Goal: Find specific page/section: Find specific page/section

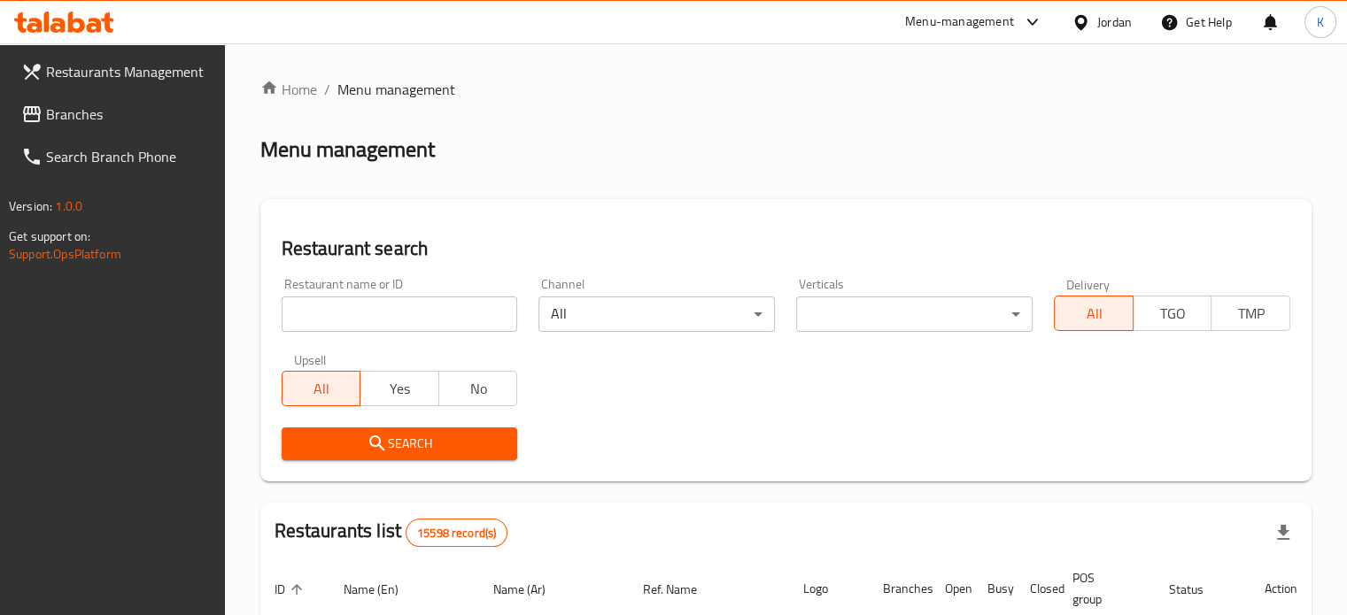
click at [397, 314] on input "search" at bounding box center [400, 314] width 236 height 35
type input "y"
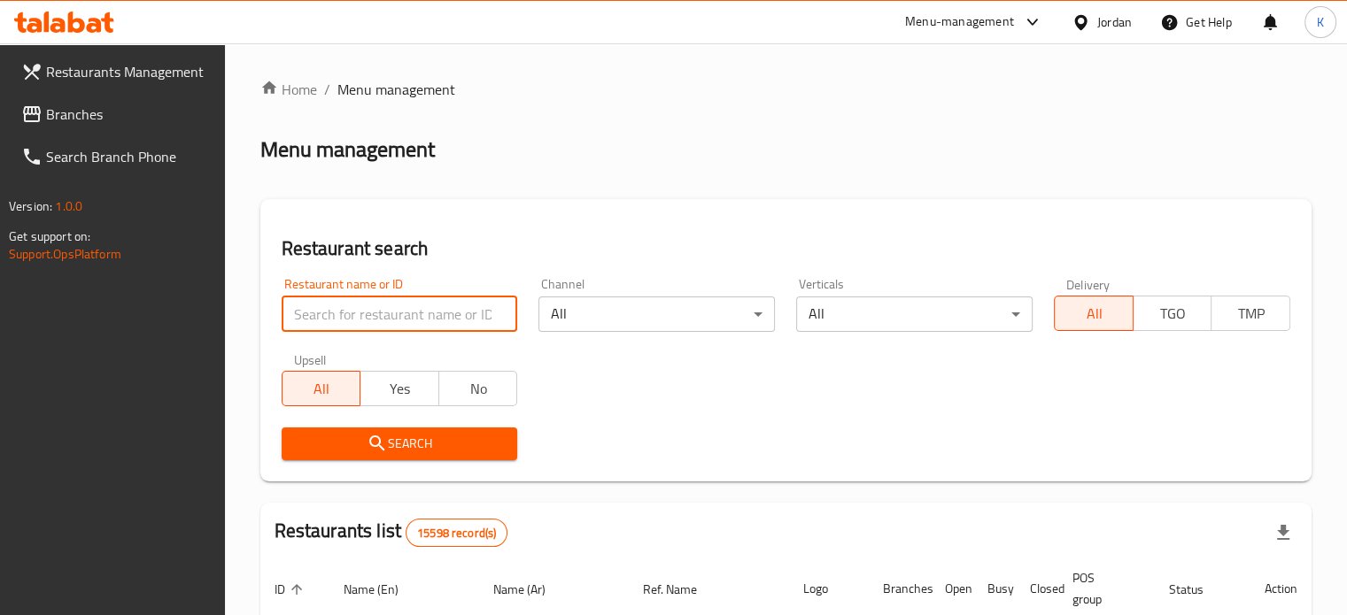
type input "r"
type input "centro"
click button "Search" at bounding box center [400, 444] width 236 height 33
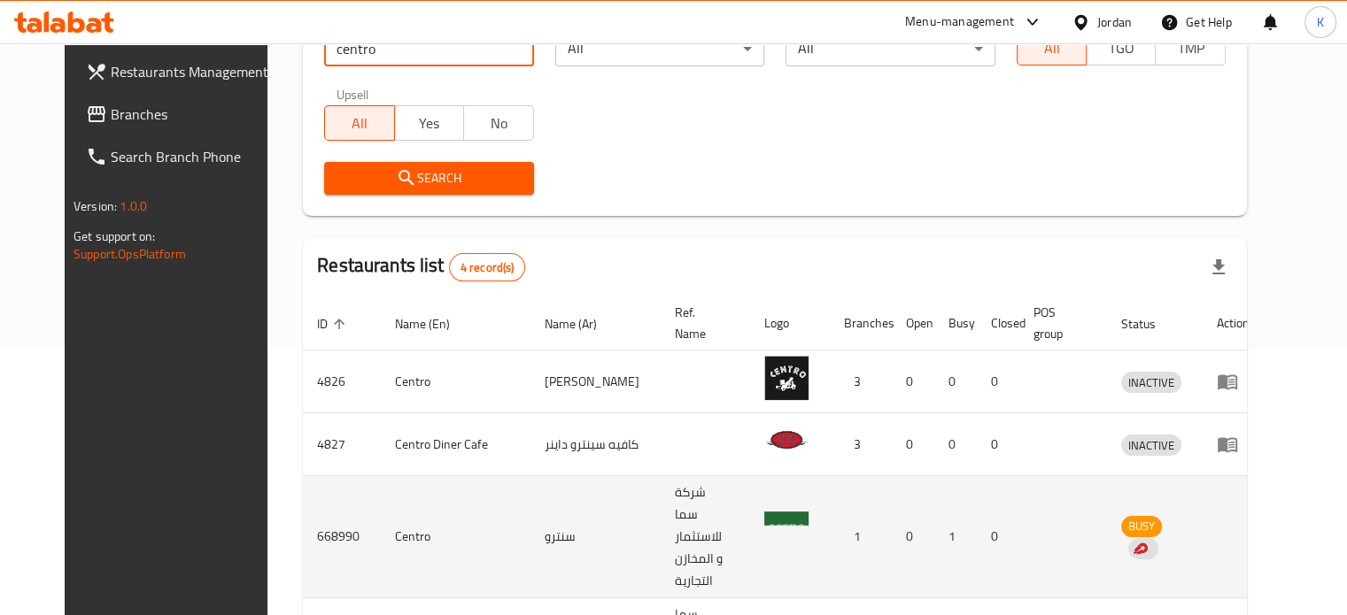
scroll to position [345, 0]
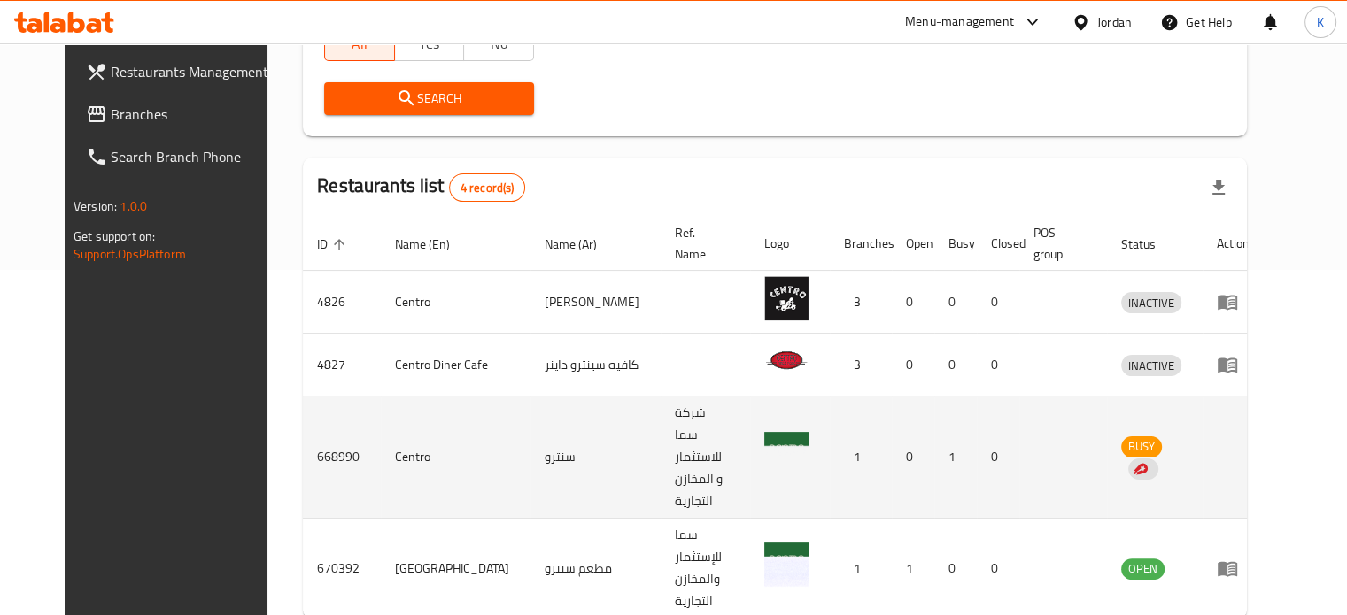
click at [381, 434] on td "Centro" at bounding box center [456, 458] width 150 height 122
click at [661, 419] on td "شركة سما للاستثمار و المخازن التجارية" at bounding box center [705, 458] width 89 height 122
click at [1203, 413] on td "BUSY" at bounding box center [1155, 458] width 96 height 122
drag, startPoint x: 353, startPoint y: 435, endPoint x: 392, endPoint y: 434, distance: 39.0
click at [381, 436] on td "Centro" at bounding box center [456, 458] width 150 height 122
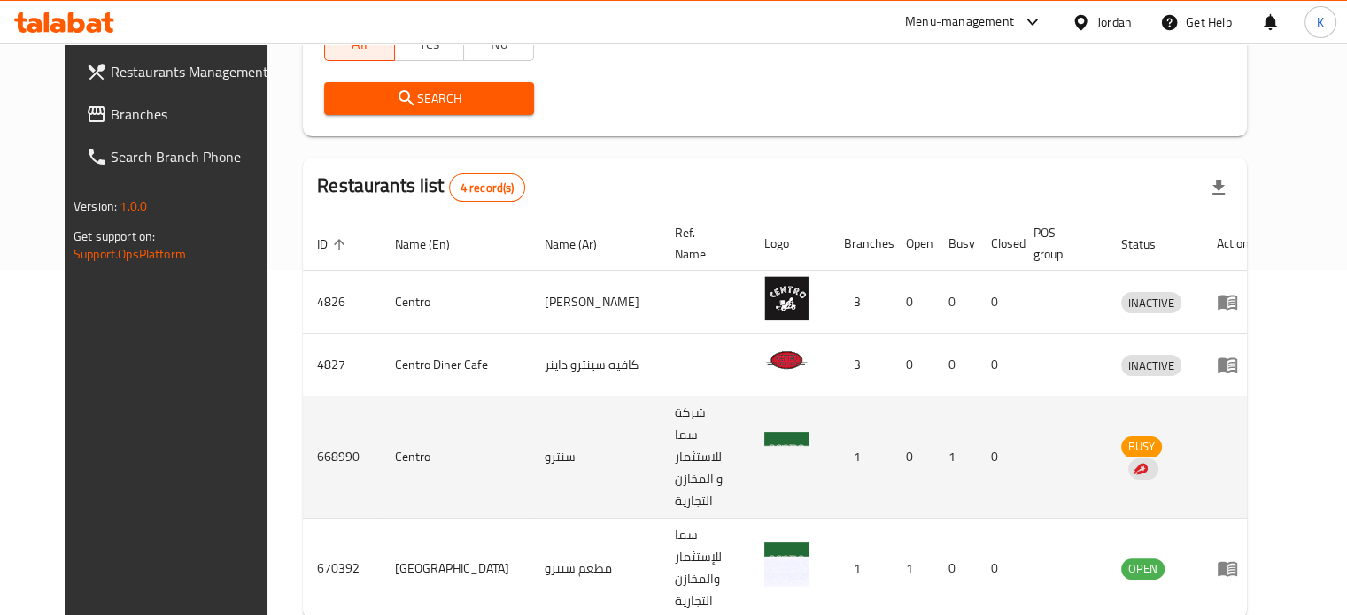
click at [530, 437] on td "سنترو" at bounding box center [595, 458] width 130 height 122
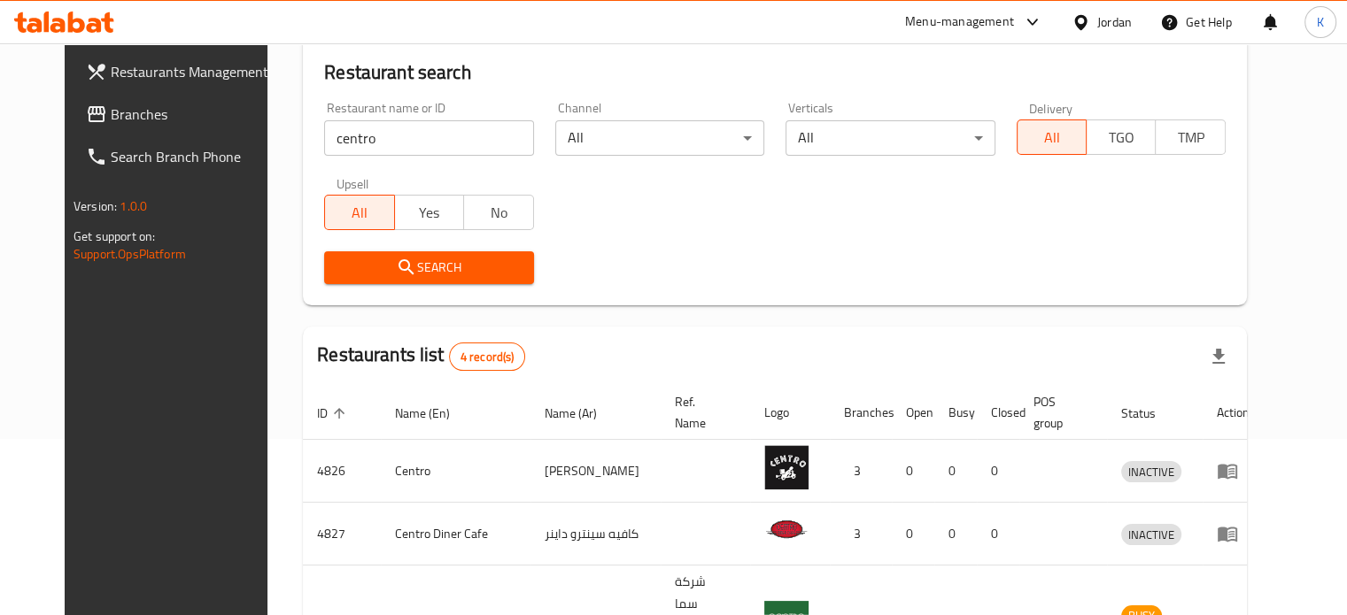
scroll to position [168, 0]
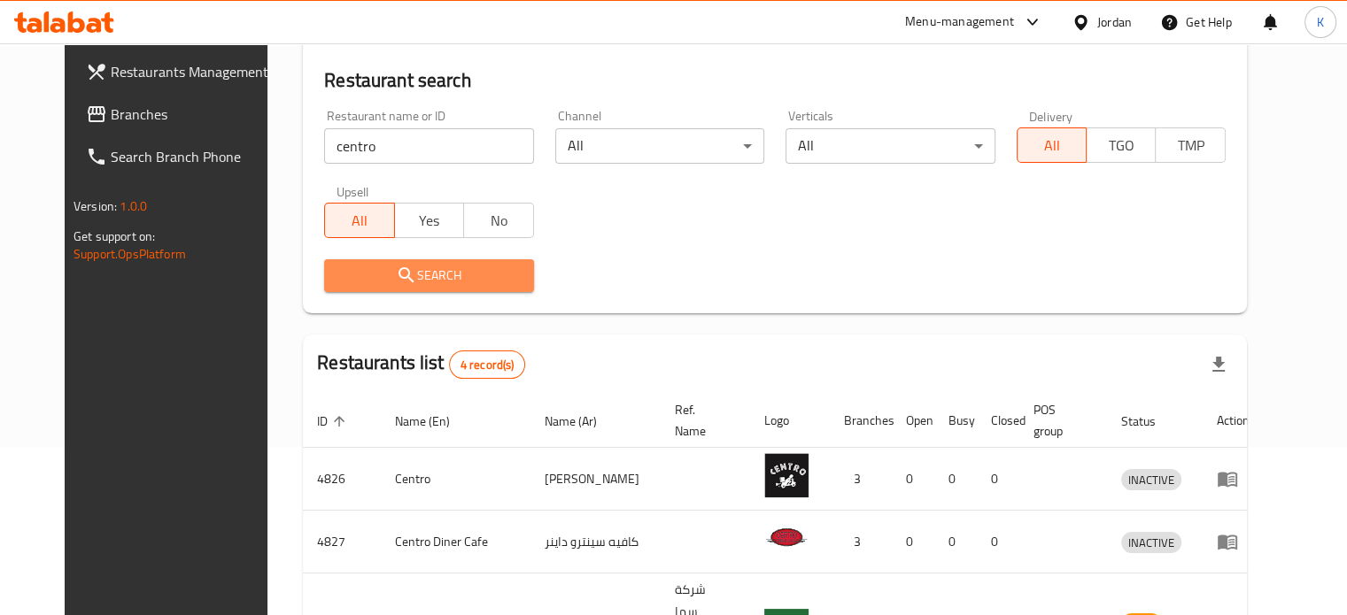
click at [395, 285] on span "Search" at bounding box center [428, 276] width 181 height 22
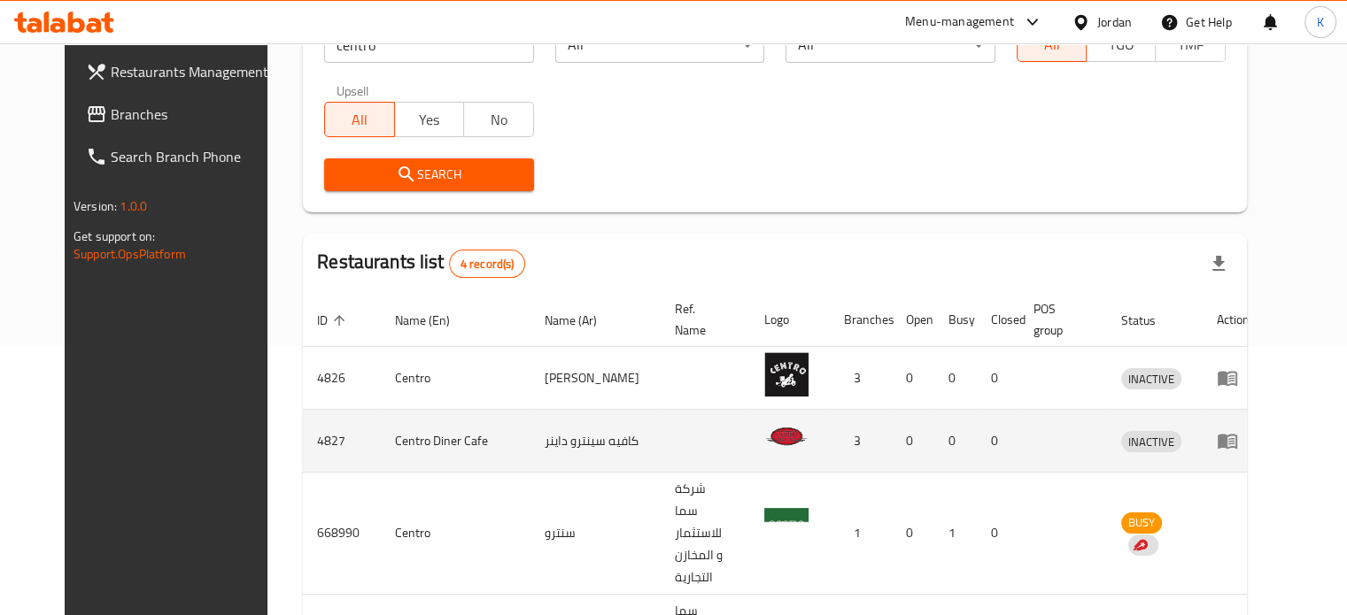
scroll to position [345, 0]
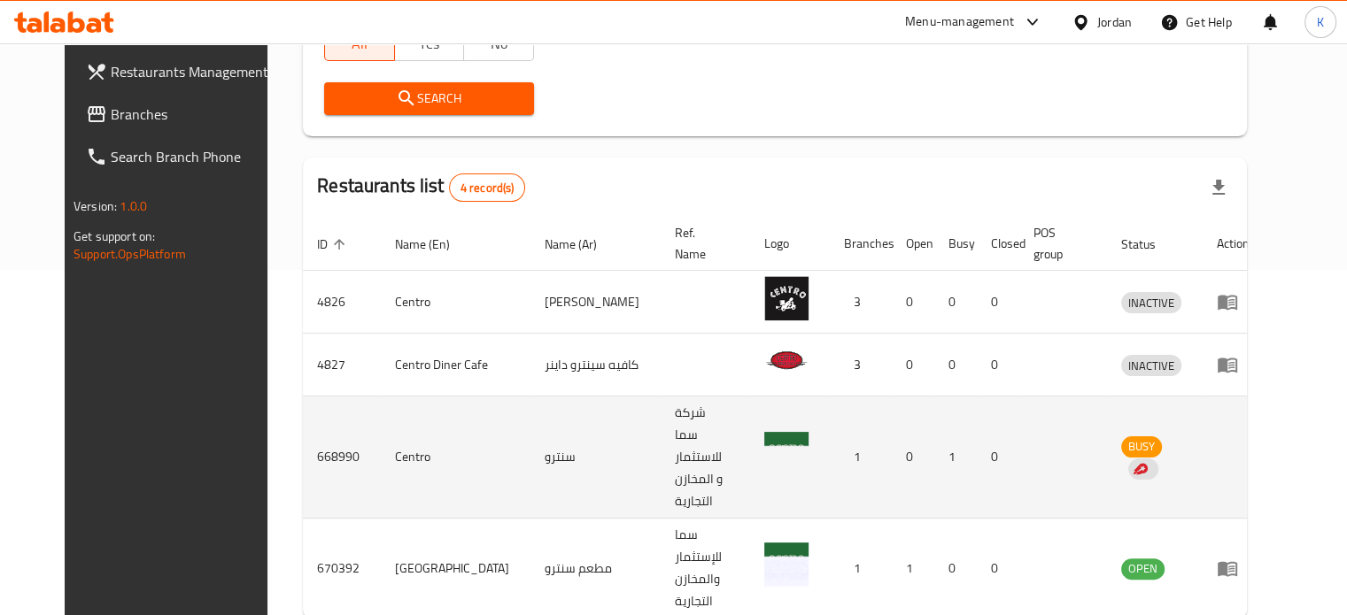
click at [1162, 437] on span "BUSY" at bounding box center [1141, 447] width 41 height 20
drag, startPoint x: 967, startPoint y: 425, endPoint x: 830, endPoint y: 430, distance: 137.4
click at [945, 427] on tr "668990 Centro سنترو شركة سما للاستثمار و المخازن التجارية 1 0 1 0 BUSY" at bounding box center [783, 458] width 961 height 122
click at [785, 432] on img "enhanced table" at bounding box center [786, 454] width 44 height 44
drag, startPoint x: 677, startPoint y: 414, endPoint x: 655, endPoint y: 419, distance: 21.9
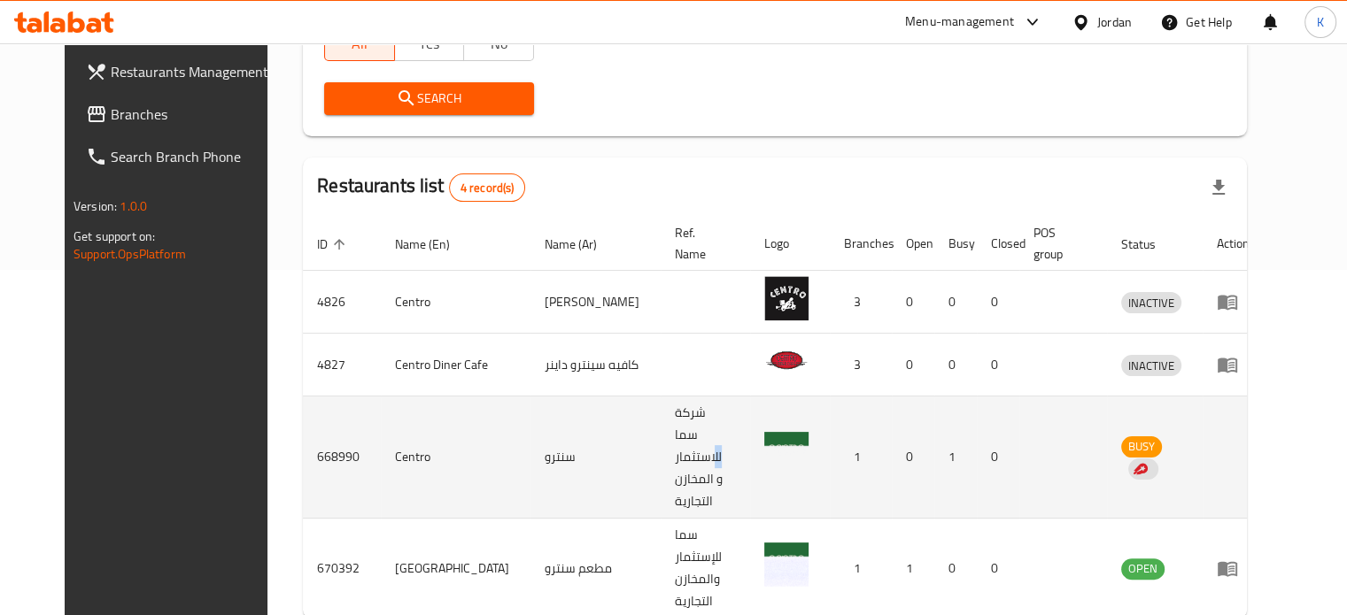
click at [666, 416] on td "شركة سما للاستثمار و المخازن التجارية" at bounding box center [705, 458] width 89 height 122
drag, startPoint x: 625, startPoint y: 426, endPoint x: 612, endPoint y: 429, distance: 13.7
click at [661, 429] on td "شركة سما للاستثمار و المخازن التجارية" at bounding box center [705, 458] width 89 height 122
click at [530, 442] on td "سنترو" at bounding box center [595, 458] width 130 height 122
drag, startPoint x: 360, startPoint y: 442, endPoint x: 328, endPoint y: 444, distance: 31.9
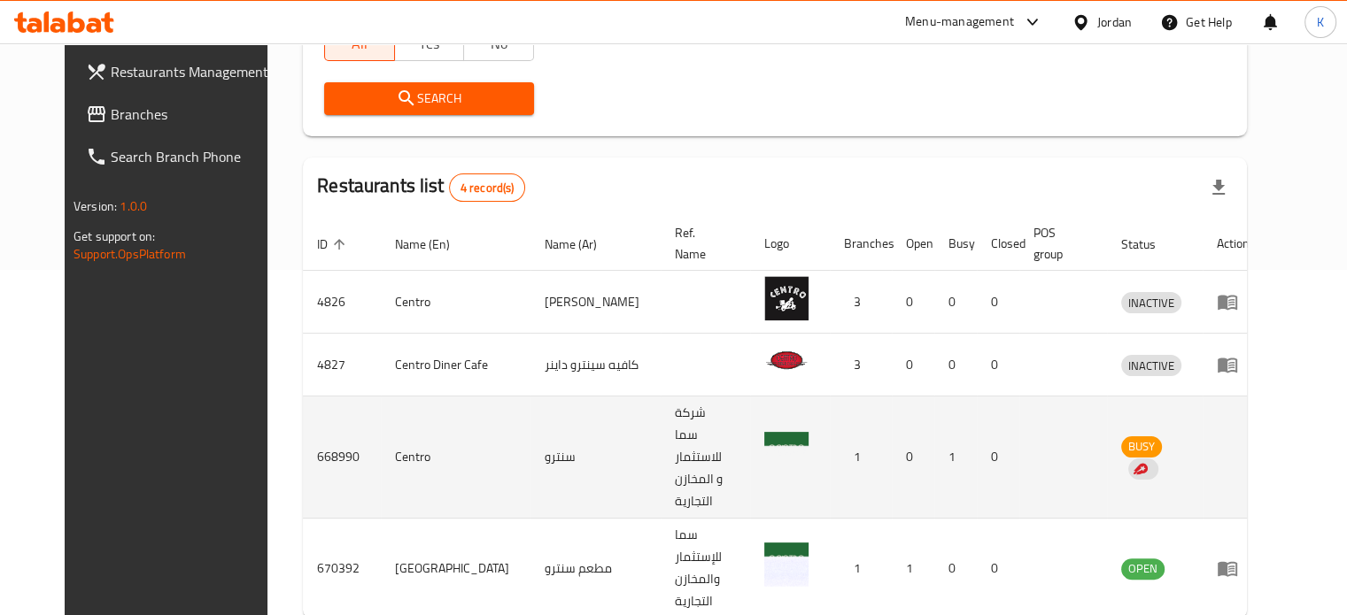
click at [381, 444] on td "Centro" at bounding box center [456, 458] width 150 height 122
drag, startPoint x: 300, startPoint y: 435, endPoint x: 273, endPoint y: 403, distance: 42.1
click at [303, 431] on td "668990" at bounding box center [342, 458] width 78 height 122
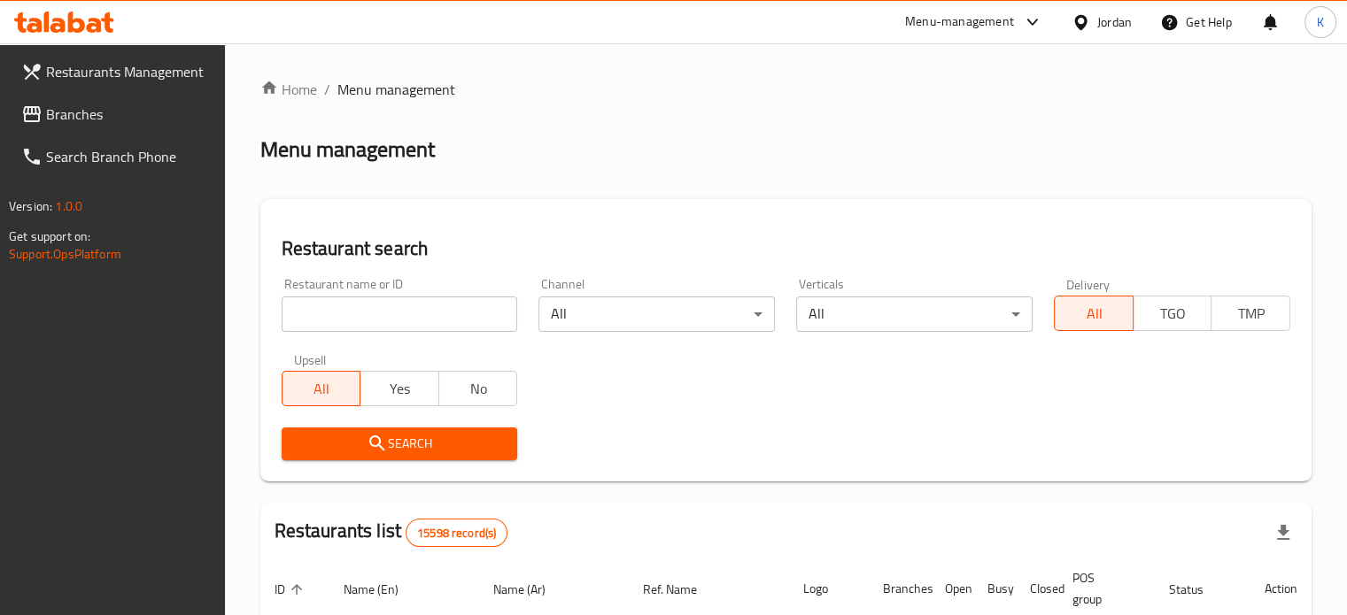
click at [322, 313] on input "search" at bounding box center [400, 314] width 236 height 35
type input "centro"
click button "Search" at bounding box center [400, 444] width 236 height 33
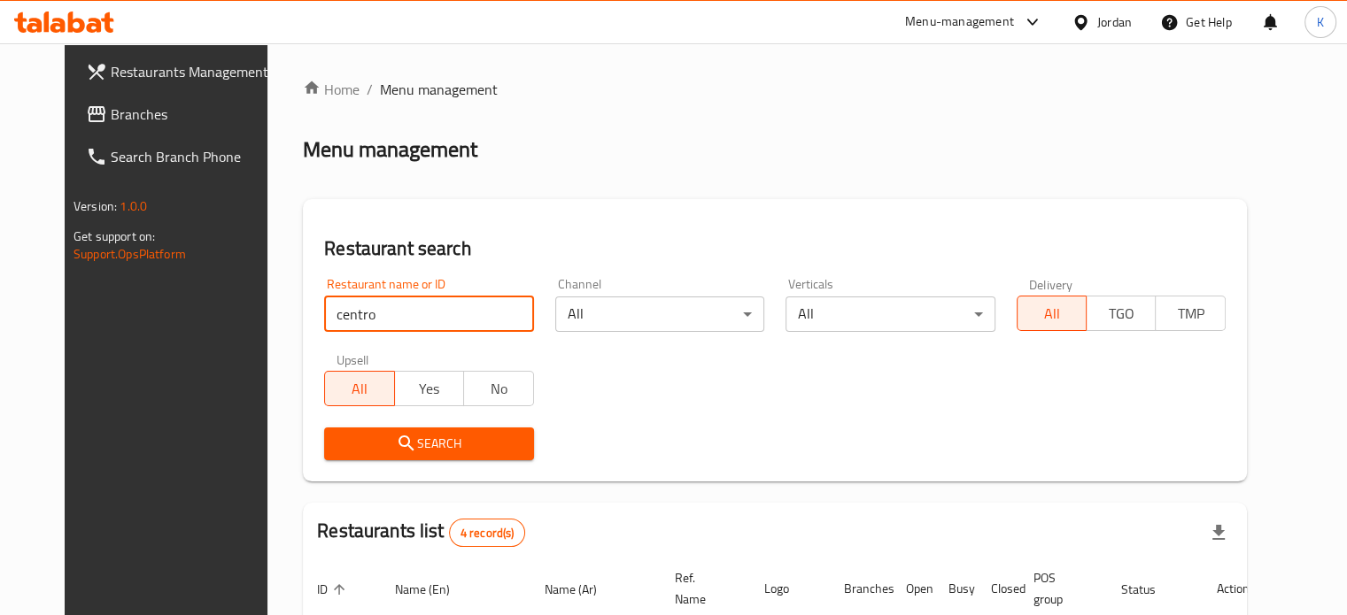
scroll to position [345, 0]
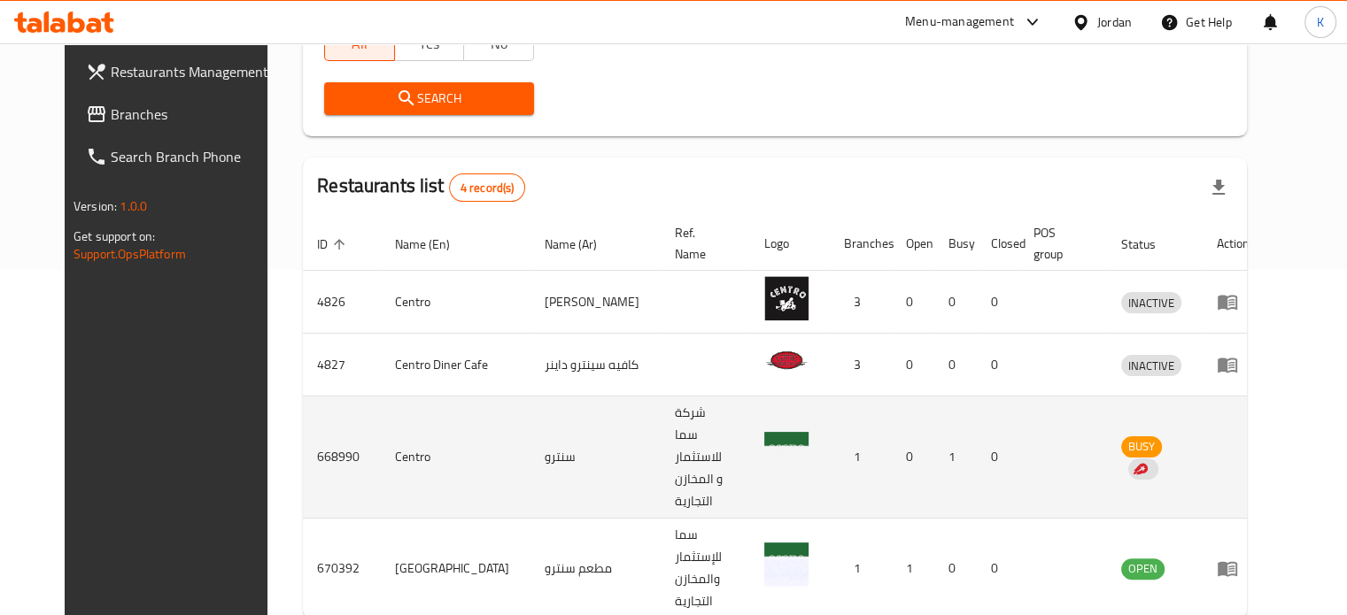
click at [1264, 407] on td "enhanced table" at bounding box center [1233, 458] width 61 height 122
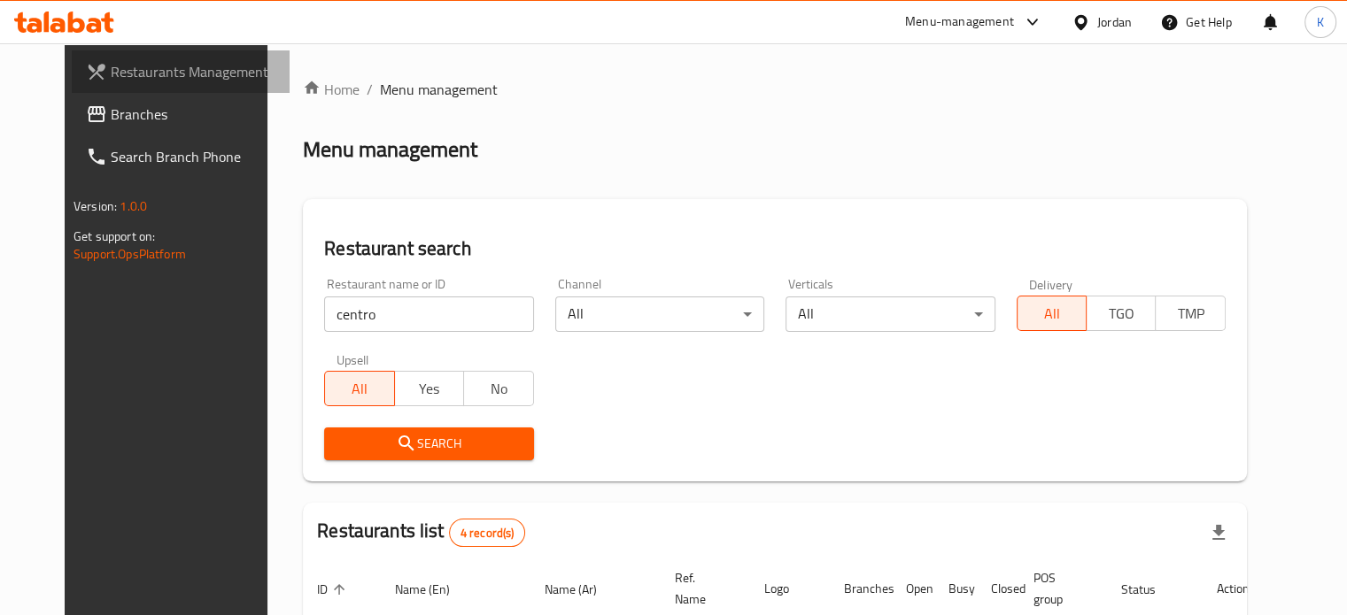
click at [136, 73] on span "Restaurants Management" at bounding box center [193, 71] width 165 height 21
